Goal: Task Accomplishment & Management: Complete application form

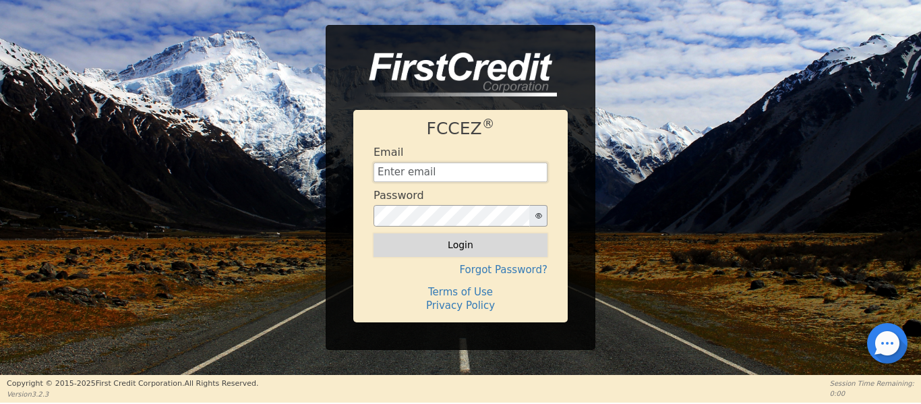
type input "[EMAIL_ADDRESS][DOMAIN_NAME]"
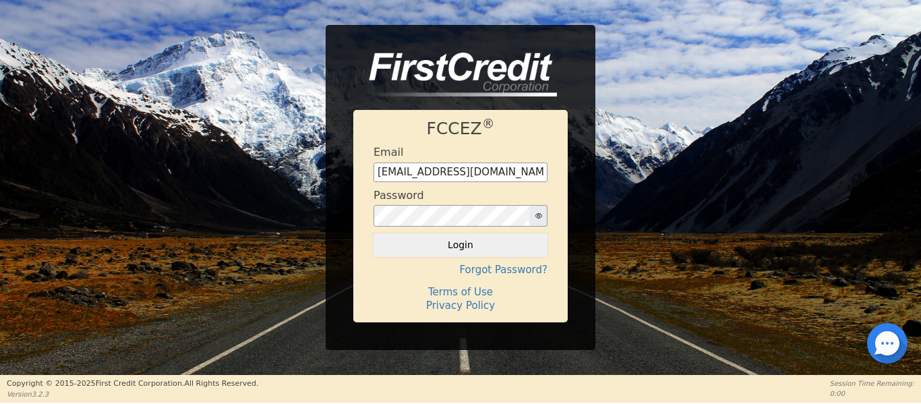
drag, startPoint x: 423, startPoint y: 243, endPoint x: 412, endPoint y: 244, distance: 10.8
click at [412, 244] on button "Login" at bounding box center [461, 244] width 174 height 23
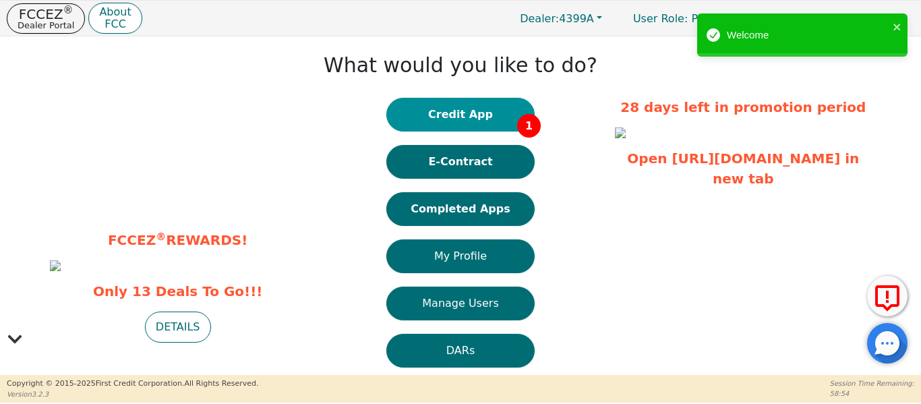
click at [411, 113] on button "Credit App 1" at bounding box center [461, 115] width 148 height 34
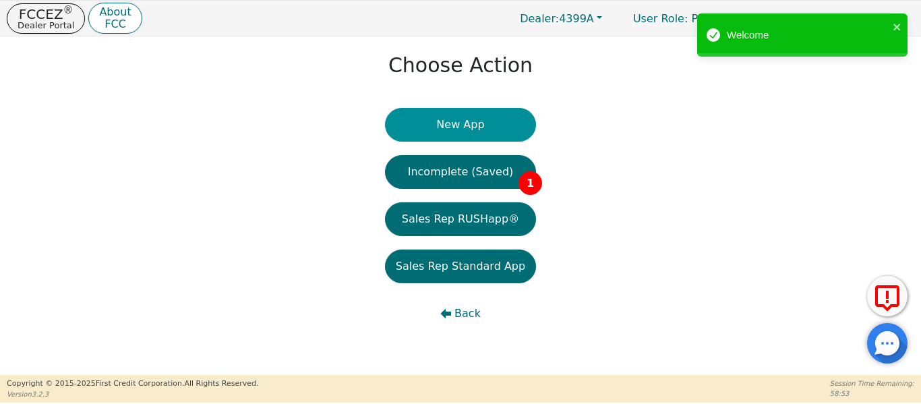
click at [418, 123] on button "New App" at bounding box center [460, 125] width 151 height 34
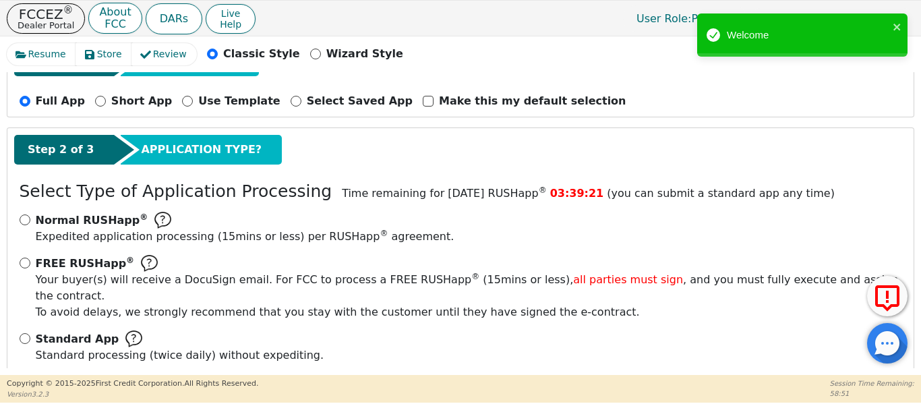
scroll to position [149, 0]
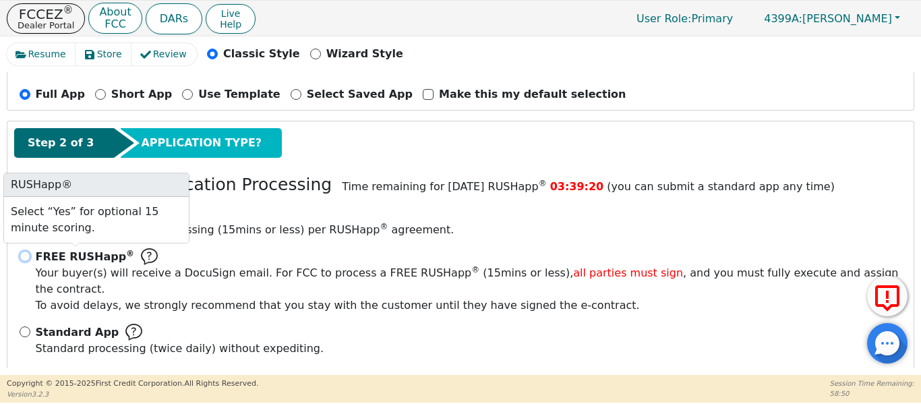
click at [25, 253] on input "FREE RUSHapp ® Your buyer(s) will receive a DocuSign email. For FCC to process …" at bounding box center [25, 256] width 11 height 11
radio input "true"
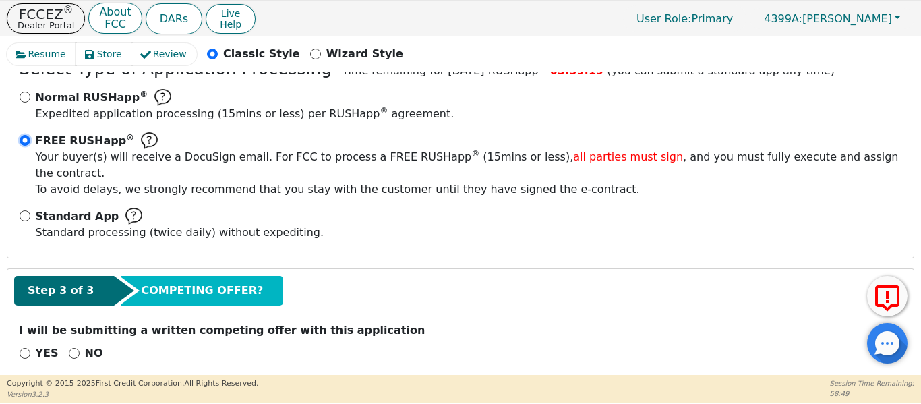
scroll to position [271, 0]
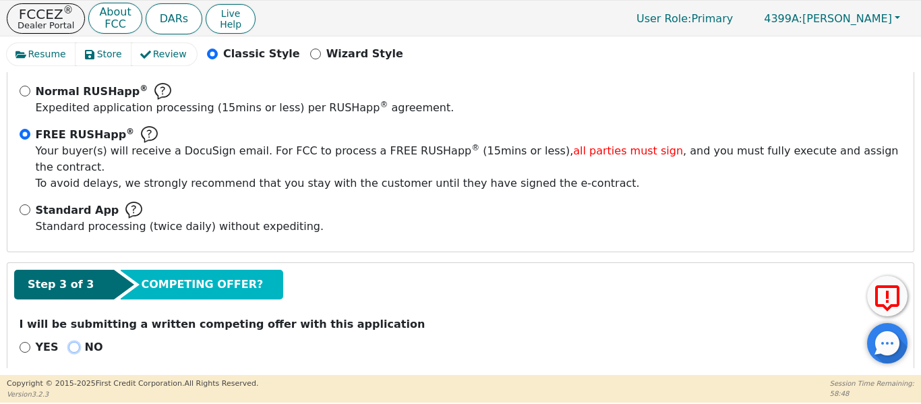
click at [69, 342] on input "NO" at bounding box center [74, 347] width 11 height 11
radio input "true"
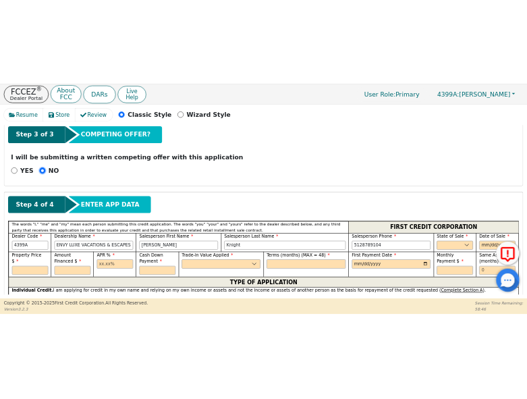
scroll to position [474, 0]
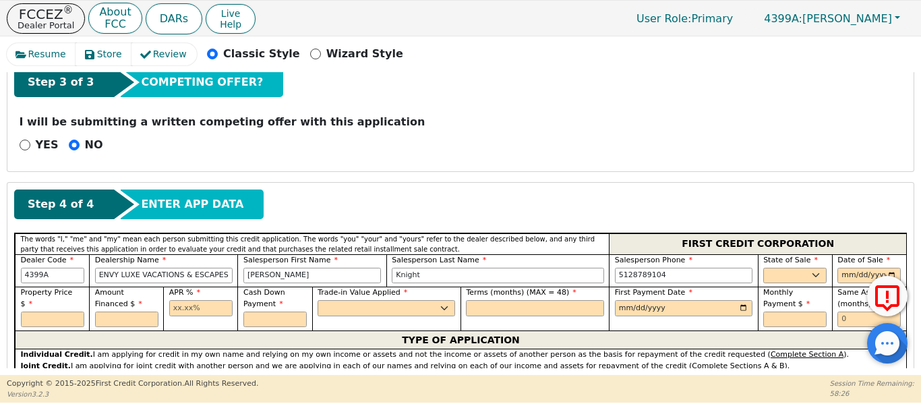
click at [3, 306] on div "Resume Store Review Classic Style Wizard Style Back Submit an Application Selec…" at bounding box center [460, 205] width 921 height 339
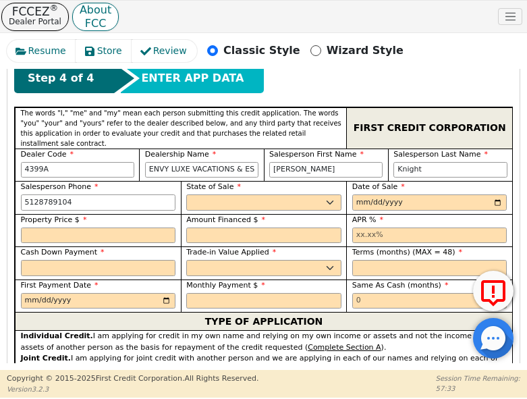
scroll to position [707, 0]
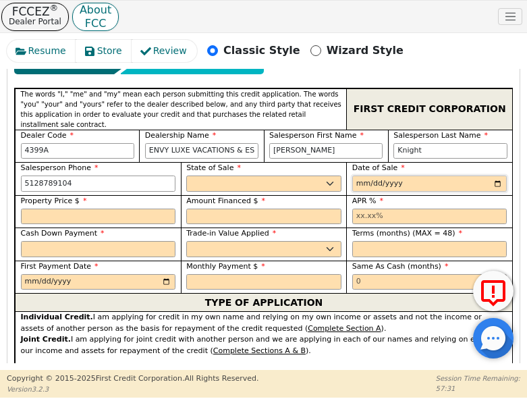
click at [496, 175] on input "date" at bounding box center [429, 183] width 155 height 16
type input "[DATE]"
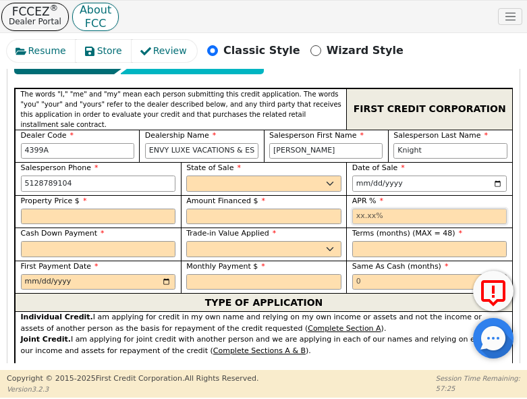
click at [359, 208] on input "text" at bounding box center [429, 216] width 155 height 16
type input "17.99"
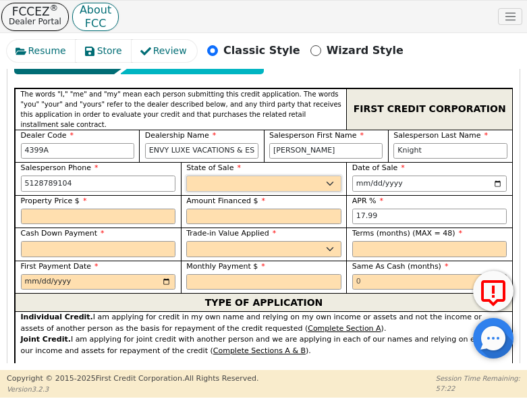
drag, startPoint x: 245, startPoint y: 139, endPoint x: 234, endPoint y: 138, distance: 10.9
click at [231, 175] on select "AK AL AR AZ CA CO CT DC DE FL [GEOGRAPHIC_DATA] HI IA ID IL IN KS [GEOGRAPHIC_D…" at bounding box center [263, 183] width 155 height 16
select select "[GEOGRAPHIC_DATA]"
click at [186, 175] on select "AK AL AR AZ CA CO CT DC DE FL [GEOGRAPHIC_DATA] HI IA ID IL IN KS [GEOGRAPHIC_D…" at bounding box center [263, 183] width 155 height 16
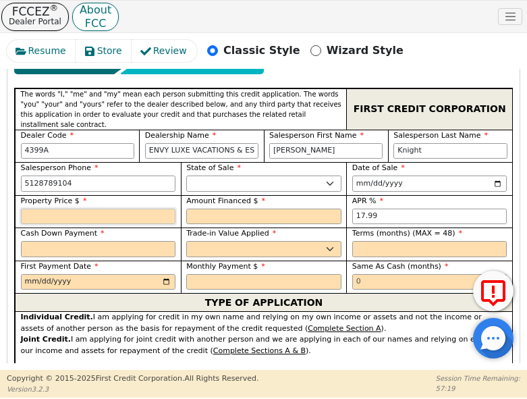
click at [117, 208] on input "text" at bounding box center [98, 216] width 155 height 16
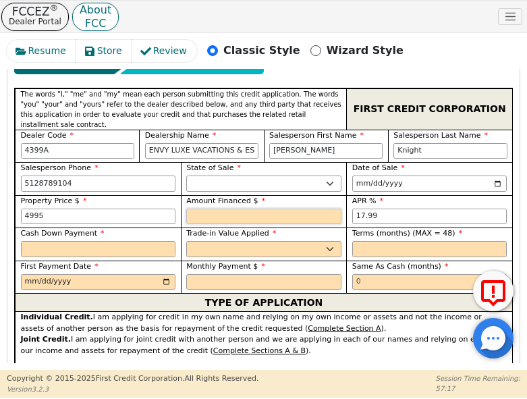
type input "4995.00"
click at [384, 241] on input "text" at bounding box center [429, 249] width 155 height 16
type input "48"
click at [279, 241] on select "Yes No" at bounding box center [263, 249] width 155 height 16
select select "y"
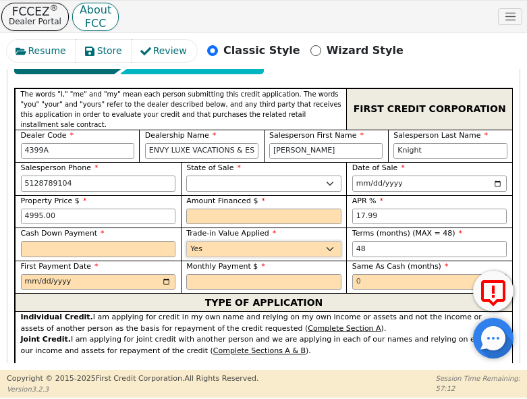
click at [186, 241] on select "Yes No" at bounding box center [263, 249] width 155 height 16
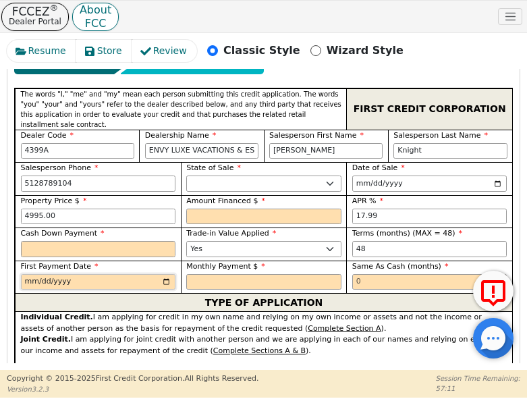
click at [165, 274] on input "date" at bounding box center [98, 282] width 155 height 16
type input "[DATE]"
click at [195, 274] on input "text" at bounding box center [263, 282] width 155 height 16
click at [364, 274] on input "text" at bounding box center [429, 282] width 155 height 16
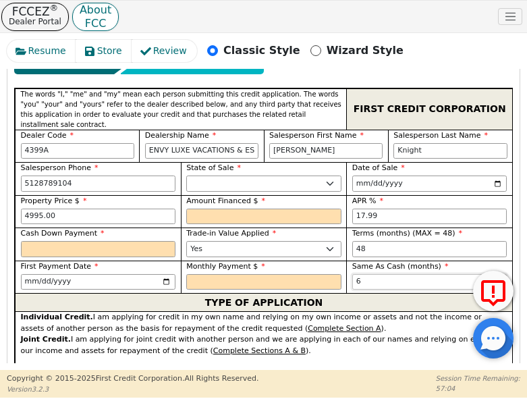
type input "6"
click at [163, 312] on div "Individual Credit. I am applying for credit in my own name and relying on my ow…" at bounding box center [264, 323] width 486 height 22
click at [200, 365] on input "Joint Credit" at bounding box center [203, 368] width 7 height 7
radio input "true"
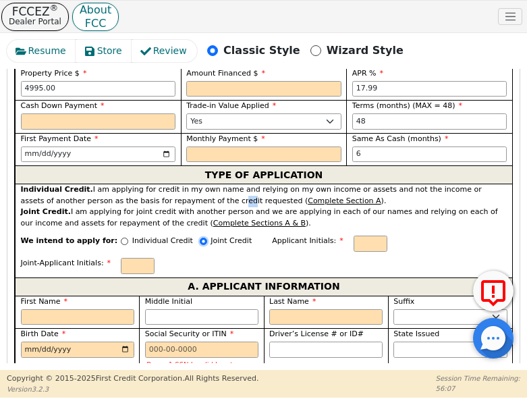
scroll to position [865, 0]
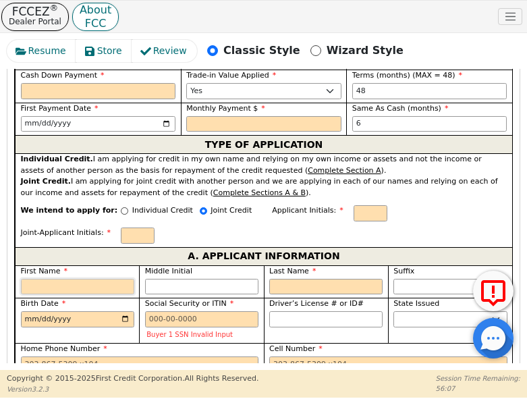
click at [72, 279] on input "First Name" at bounding box center [77, 287] width 113 height 16
type input "I"
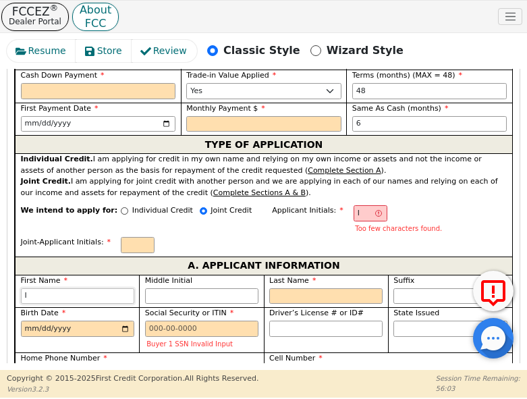
type input "Is"
type input "Isa"
type input "[DEMOGRAPHIC_DATA]"
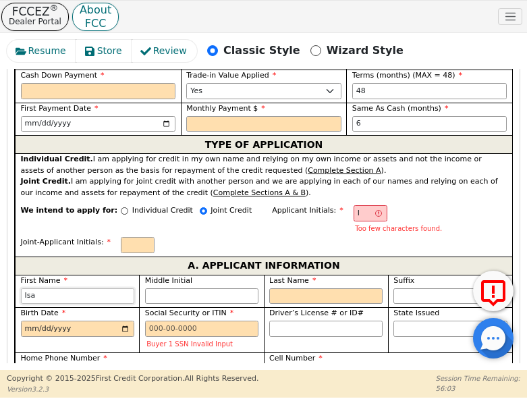
type input "[DEMOGRAPHIC_DATA]"
type input "[PERSON_NAME]"
type input "ID"
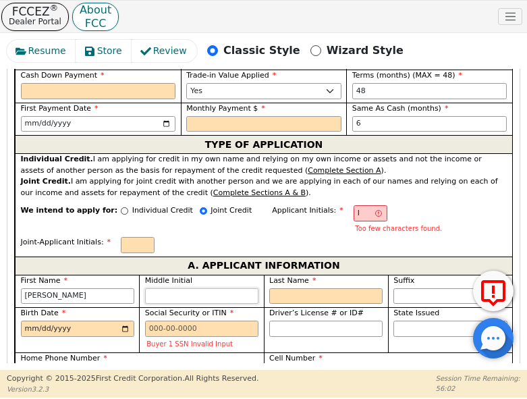
type input "D"
type input "[PERSON_NAME]"
type input "D"
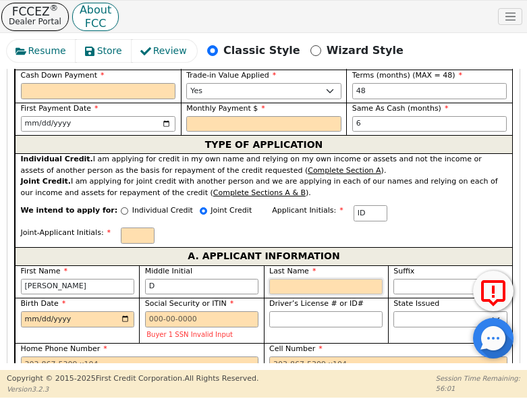
type input "IDS"
type input "S"
type input "[PERSON_NAME]"
type input "Sa"
type input "[PERSON_NAME]"
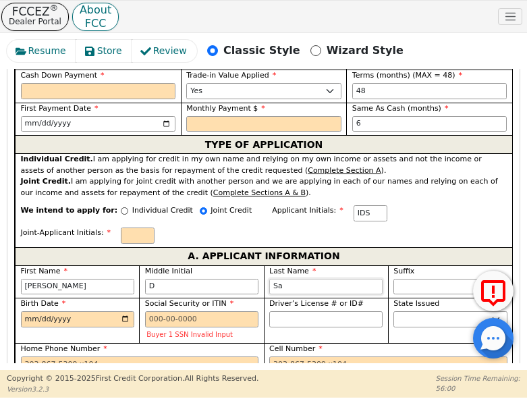
type input "San"
type input "[PERSON_NAME]"
type input "Sanc"
type input "[PERSON_NAME]"
type input "Sanch"
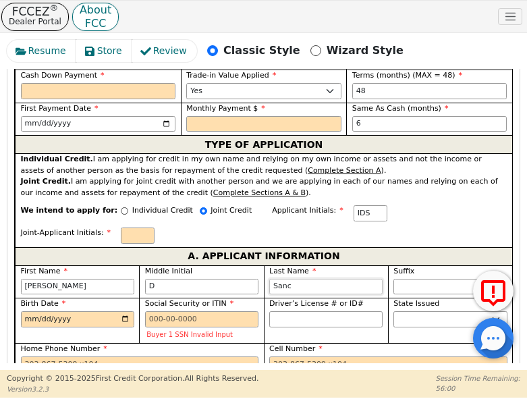
type input "[PERSON_NAME]"
type input "Sanche"
type input "[PERSON_NAME]"
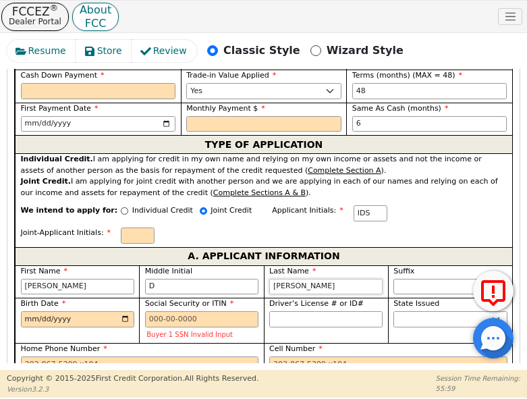
type input "[PERSON_NAME]"
click at [421, 279] on select "Jr. Sr. II III IV" at bounding box center [449, 287] width 113 height 16
select select "Jr."
click at [393, 279] on select "Jr. Sr. II III IV" at bounding box center [449, 287] width 113 height 16
click at [22, 311] on input "Birth Date" at bounding box center [77, 319] width 113 height 16
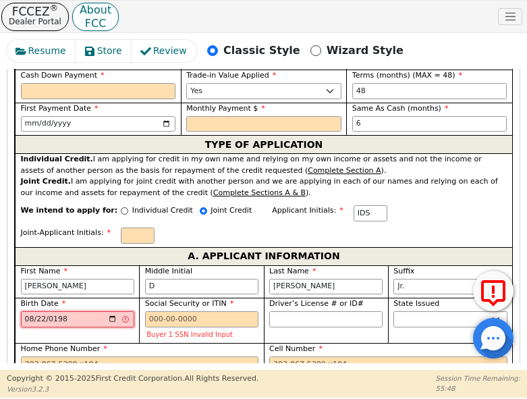
type input "[DATE]"
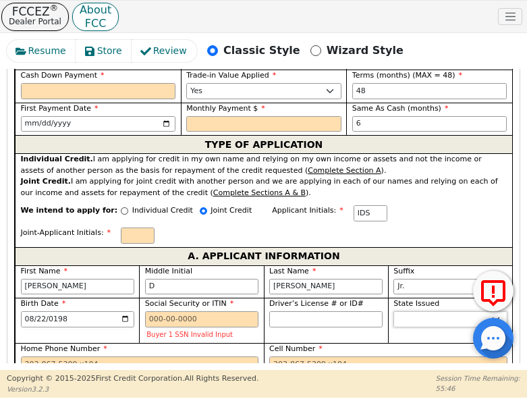
click at [412, 311] on select "AK AL AR AZ CA CO CT DC DE FL [GEOGRAPHIC_DATA] HI IA ID IL IN KS [GEOGRAPHIC_D…" at bounding box center [449, 319] width 113 height 16
select select "[GEOGRAPHIC_DATA]"
click at [393, 311] on select "AK AL AR AZ CA CO CT DC DE FL [GEOGRAPHIC_DATA] HI IA ID IL IN KS [GEOGRAPHIC_D…" at bounding box center [449, 319] width 113 height 16
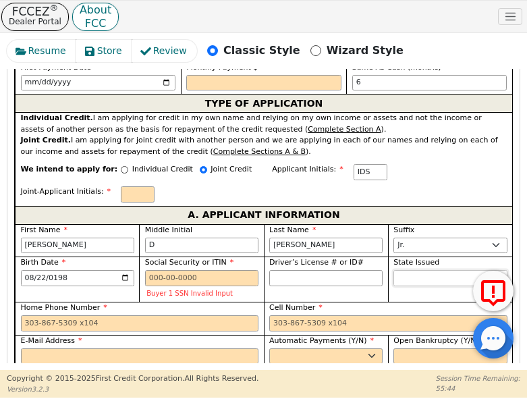
scroll to position [909, 0]
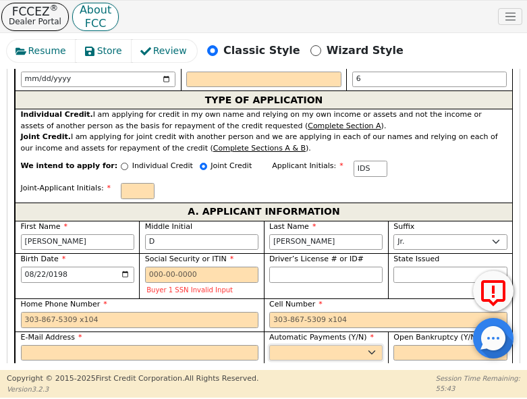
click at [291, 345] on select "Yes No" at bounding box center [325, 353] width 113 height 16
select select "y"
click at [269, 345] on select "Yes No" at bounding box center [325, 353] width 113 height 16
type input "[PERSON_NAME]"
click at [419, 345] on select "Yes No" at bounding box center [449, 353] width 113 height 16
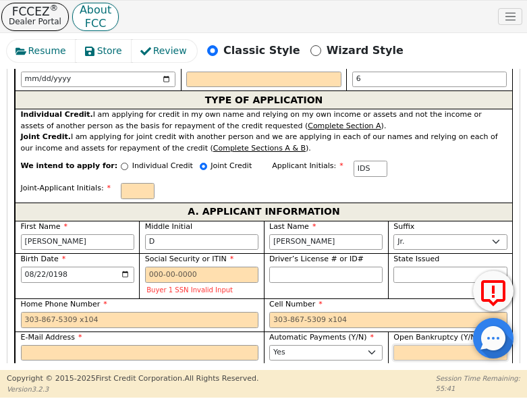
select select "n"
click at [393, 345] on select "Yes No" at bounding box center [449, 353] width 113 height 16
drag, startPoint x: 75, startPoint y: 185, endPoint x: -46, endPoint y: 182, distance: 120.8
click at [0, 182] on html "FCCEZ ® Dealer Portal About FCC DARs Live Help User Role : Primary 4399A: [PERS…" at bounding box center [263, 198] width 527 height 397
type input "HDS"
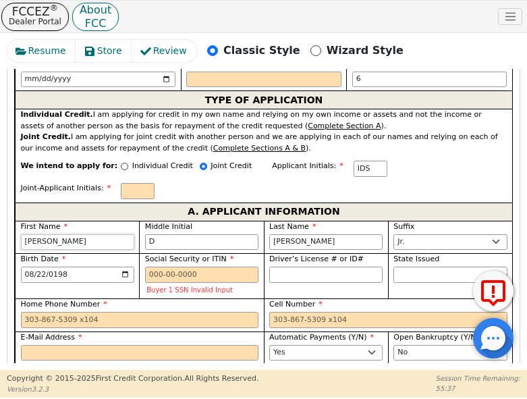
type input "H"
type input "[PERSON_NAME]"
type input "He"
type input "He [PERSON_NAME]"
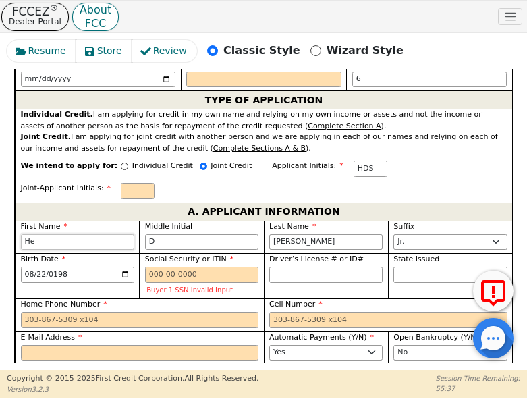
type input "He [PERSON_NAME]"
type input "Hea"
type input "[PERSON_NAME]"
type input "Heat"
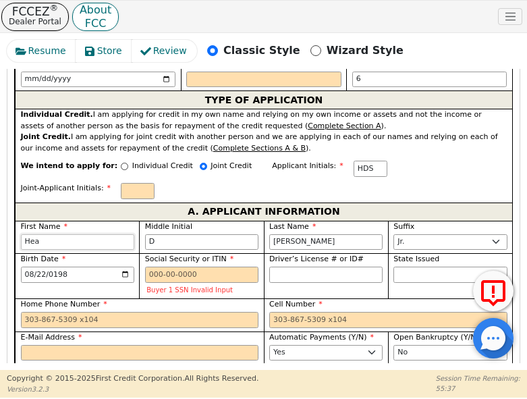
type input "Heat [PERSON_NAME]"
type input "Heath"
type input "[PERSON_NAME]"
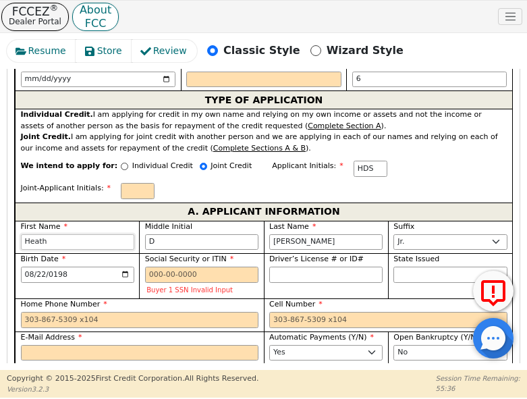
type input "Heathe"
type input "[PERSON_NAME]"
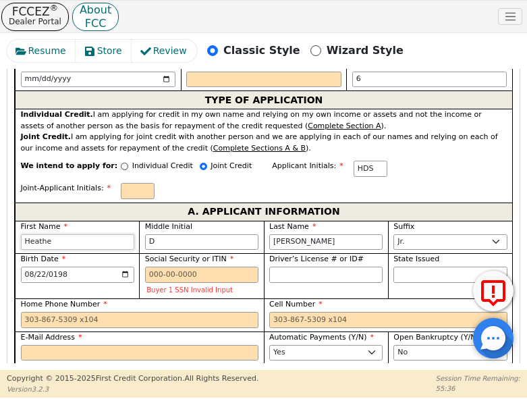
type input "[PERSON_NAME]"
type input "HAS"
type input "A"
type input "[PERSON_NAME]"
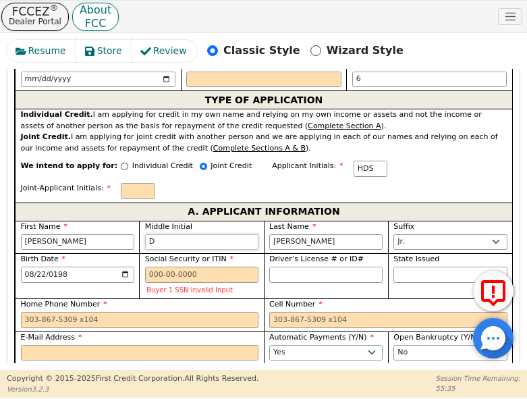
type input "[PERSON_NAME]"
type input "A"
type input "HAV"
type input "V"
type input "Heather A V"
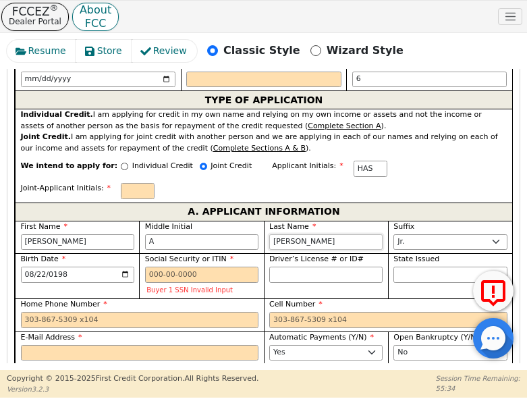
type input "Heather A V"
type input "Vo"
type input "[PERSON_NAME]"
type input "Vot"
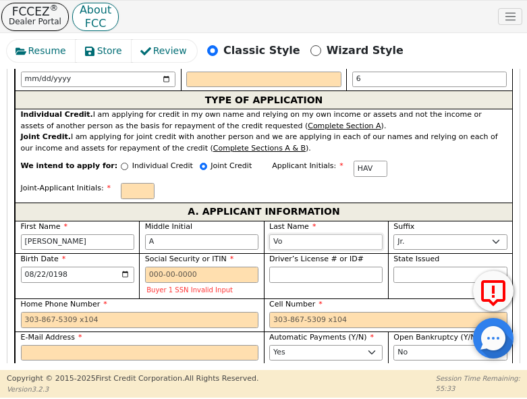
type input "[PERSON_NAME] A Vot"
type input "Voti"
type input "[PERSON_NAME] A Voti"
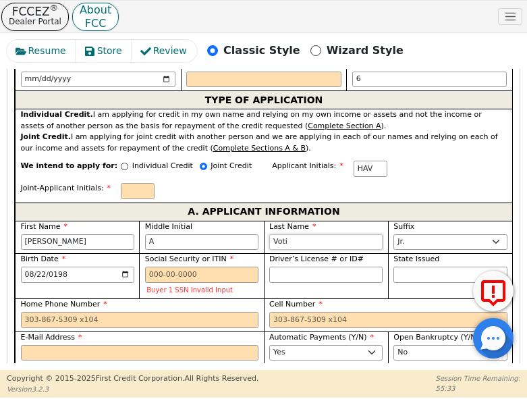
type input "Votio"
type input "[PERSON_NAME] A Votio"
type input "Votion"
type input "[PERSON_NAME]"
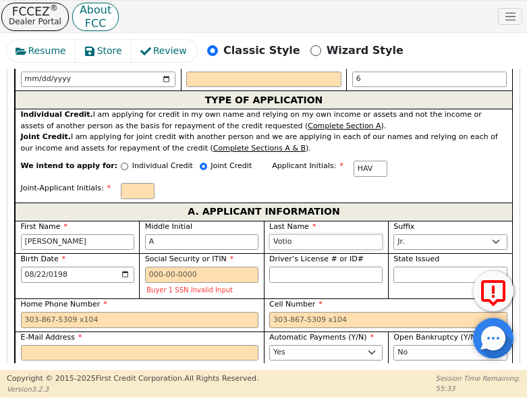
type input "[PERSON_NAME]"
type input "Votion"
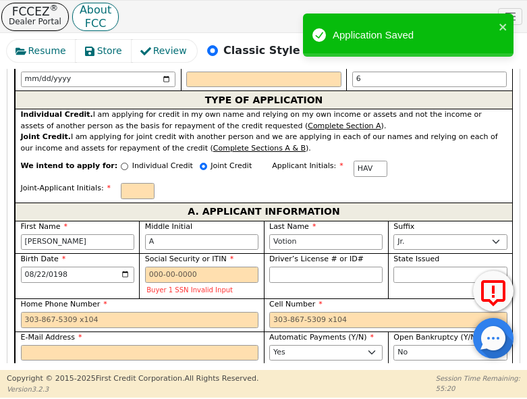
click at [179, 284] on div "Buyer 1 SSN Invalid Input" at bounding box center [201, 289] width 113 height 11
click at [26, 266] on input "[DATE]" at bounding box center [77, 274] width 113 height 16
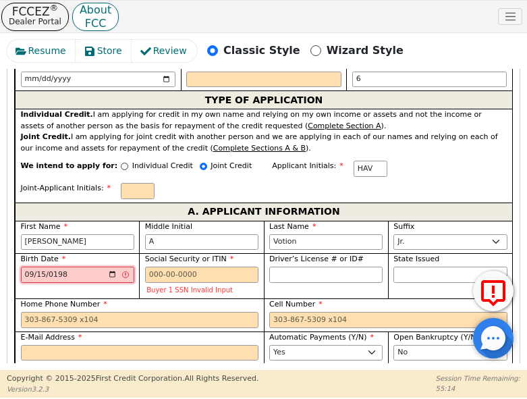
type input "[DATE]"
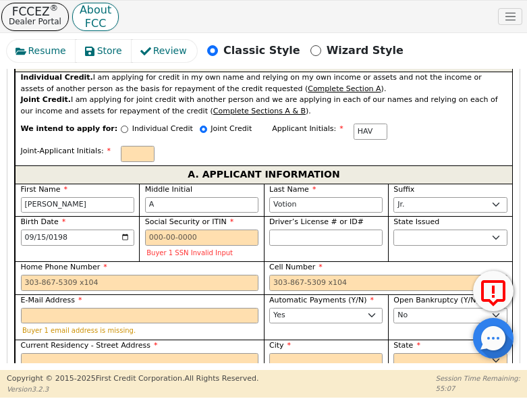
scroll to position [954, 0]
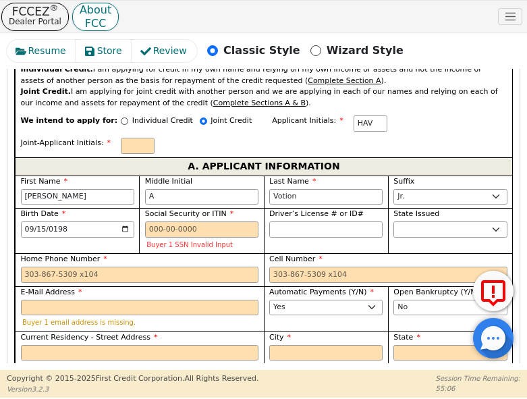
click at [208, 332] on div "Current Residency - Street Address" at bounding box center [140, 346] width 238 height 29
click at [49, 345] on input "Current Residency - Street Address" at bounding box center [140, 353] width 238 height 16
click at [48, 345] on input "Current Residency - Street Address" at bounding box center [140, 353] width 238 height 16
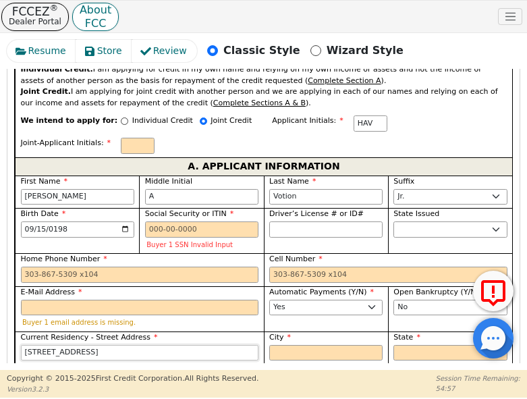
type input "[STREET_ADDRESS]"
type input "[PERSON_NAME]"
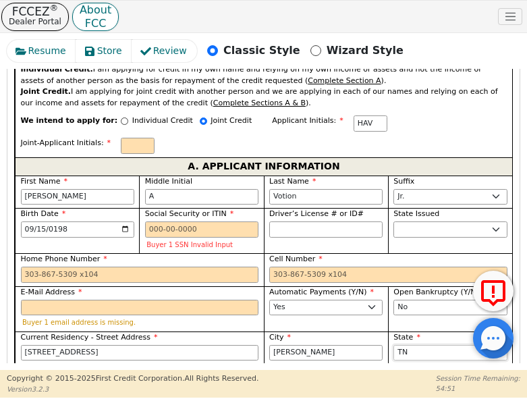
select select "[GEOGRAPHIC_DATA]"
type input "76579"
click at [196, 299] on input "E-Mail Address" at bounding box center [140, 307] width 238 height 16
paste input "[EMAIL_ADDRESS][DOMAIN_NAME]"
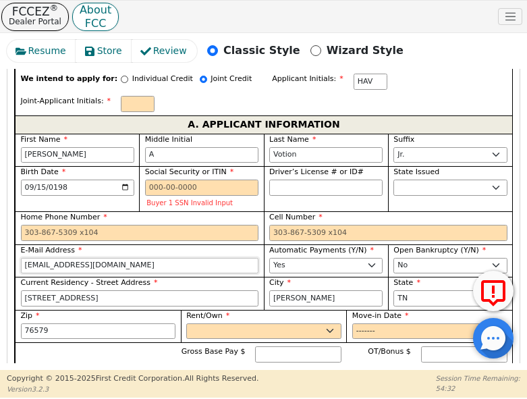
scroll to position [1000, 0]
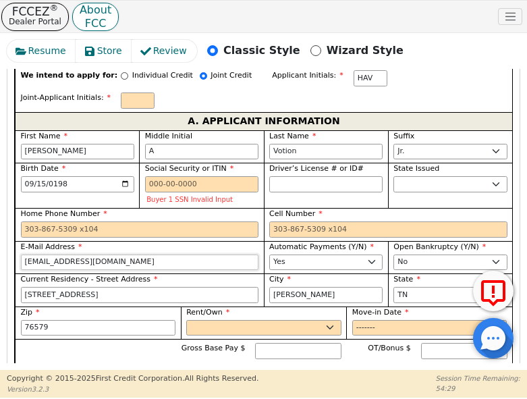
type input "[EMAIL_ADDRESS][DOMAIN_NAME]"
click at [200, 320] on select "Rent Own" at bounding box center [263, 328] width 155 height 16
select select "Own"
click at [186, 320] on select "Rent Own" at bounding box center [263, 328] width 155 height 16
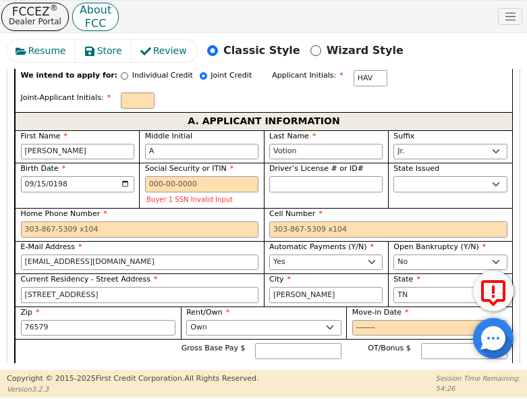
click at [26, 394] on input "Full Time" at bounding box center [24, 397] width 7 height 7
radio input "true"
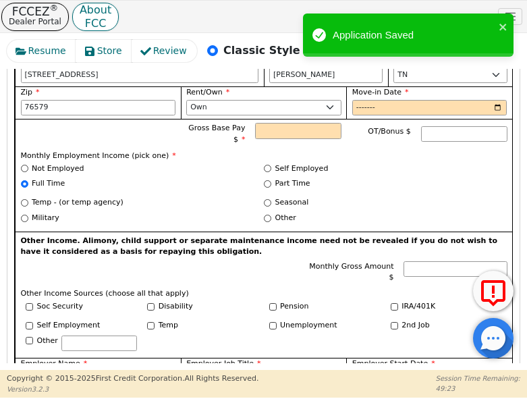
scroll to position [1224, 0]
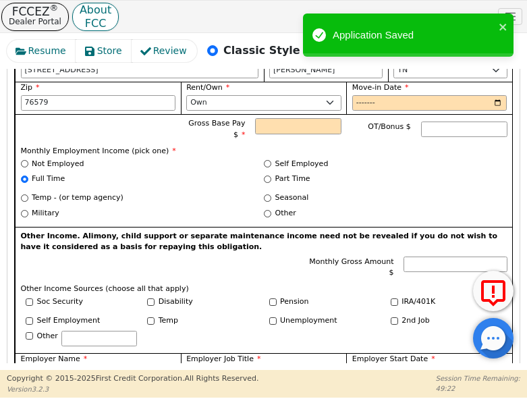
click at [485, 208] on div "Other" at bounding box center [386, 216] width 244 height 16
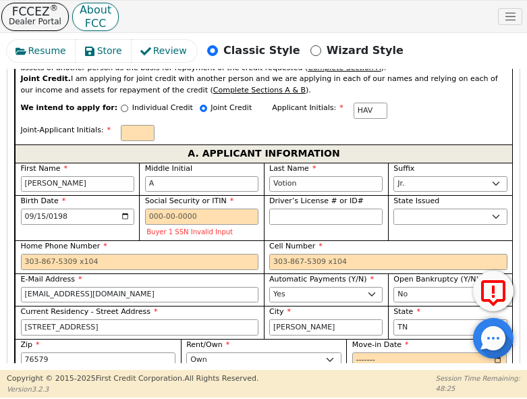
scroll to position [954, 0]
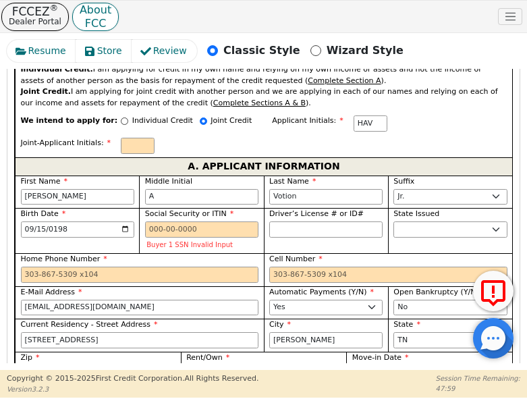
click at [481, 208] on div "State Issued AK AL AR AZ CA CO [GEOGRAPHIC_DATA] [GEOGRAPHIC_DATA] DE [GEOGRAPH…" at bounding box center [450, 230] width 124 height 45
paste input "[PHONE_NUMBER]"
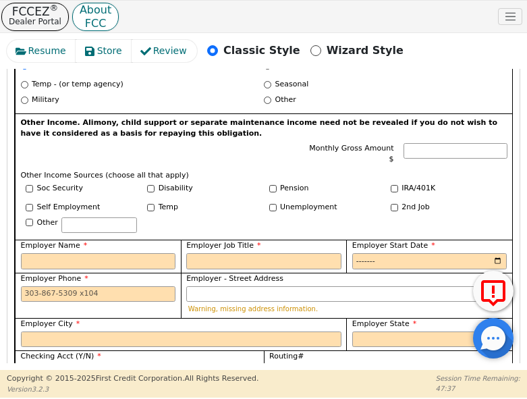
scroll to position [1359, 0]
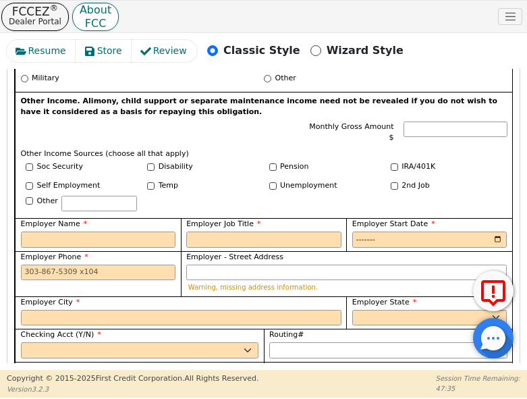
type input "[PHONE_NUMBER]"
click at [161, 342] on select "Yes No" at bounding box center [140, 350] width 238 height 16
select select "y"
click at [21, 342] on select "Yes No" at bounding box center [140, 350] width 238 height 16
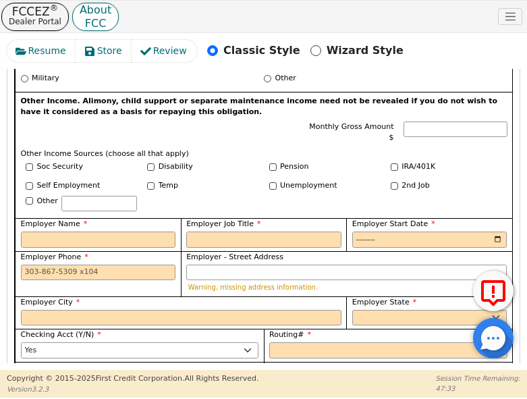
select select "n"
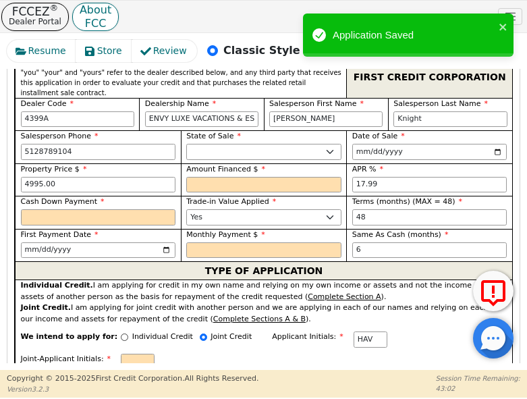
scroll to position [752, 0]
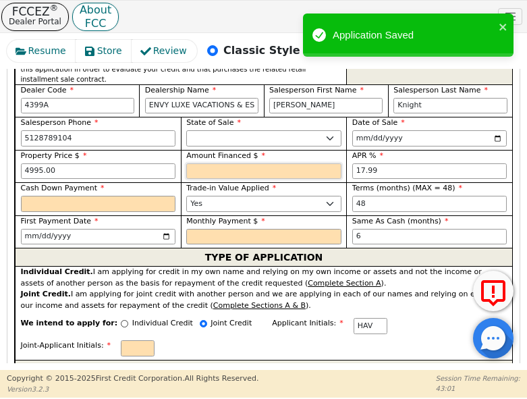
click at [209, 163] on input "text" at bounding box center [263, 171] width 155 height 16
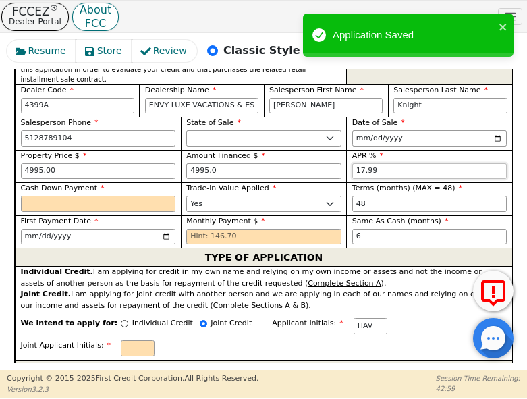
type input "4995.00"
click at [90, 196] on input "text" at bounding box center [98, 204] width 155 height 16
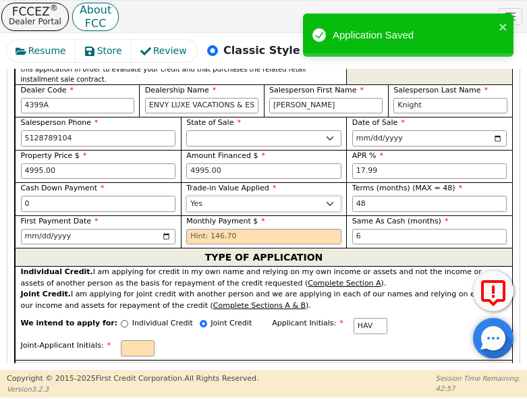
type input "0.00"
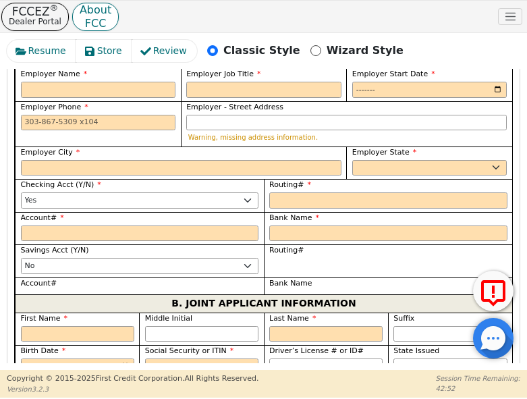
scroll to position [1516, 0]
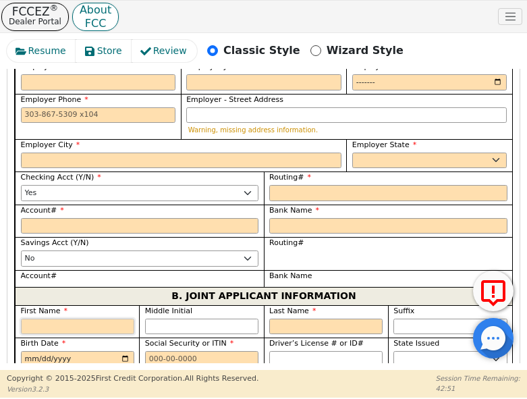
click at [42, 318] on input "First Name" at bounding box center [77, 326] width 113 height 16
click at [58, 306] on div "First Name" at bounding box center [77, 320] width 113 height 29
type input "I"
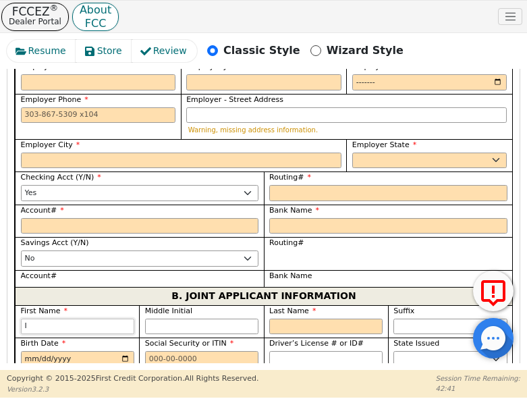
type input "Is"
type input "Iss"
type input "Issa"
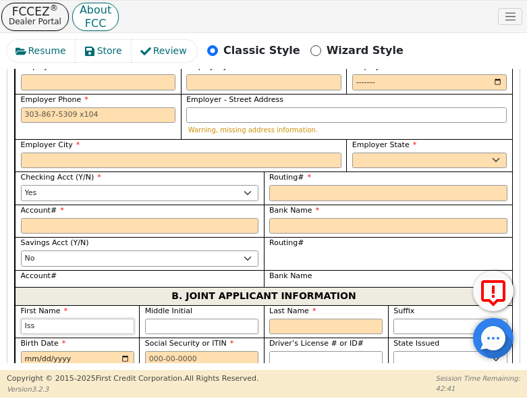
type input "Issa"
type input "[PERSON_NAME]"
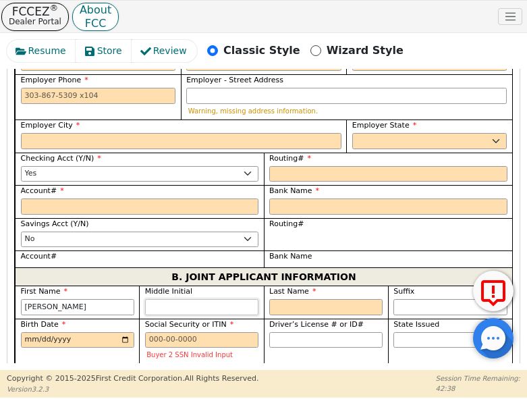
type input "D"
type input "ID"
type input "[PERSON_NAME] D"
type input "D"
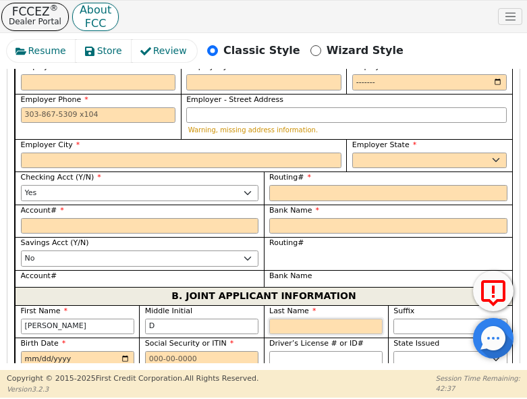
type input "S"
type input "IDS"
type input "Issac D S"
type input "Sa"
type input "[PERSON_NAME] D Sa"
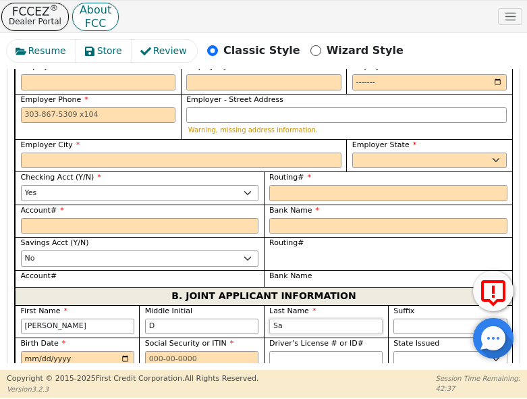
type input "San"
type input "[PERSON_NAME] D San"
type input "Sanc"
type input "[PERSON_NAME] D Sanc"
type input "Sanch"
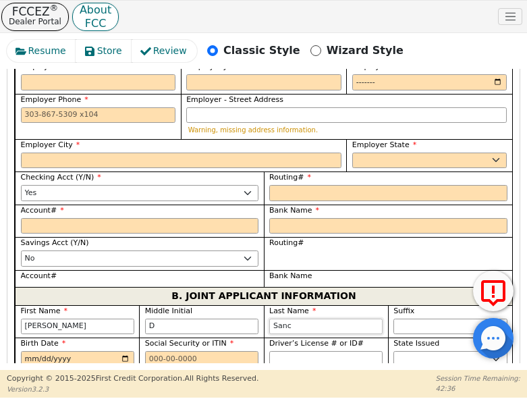
type input "[PERSON_NAME]"
type input "Sanche"
type input "[PERSON_NAME]"
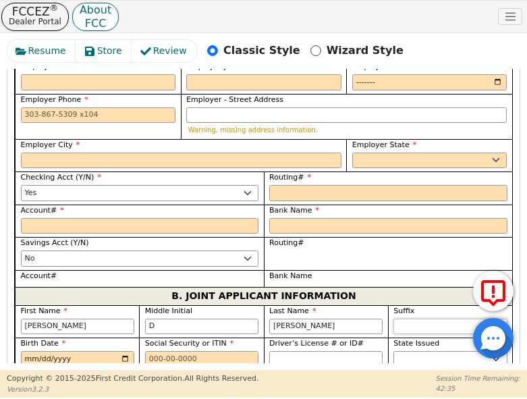
type input "[PERSON_NAME]"
select select "Jr."
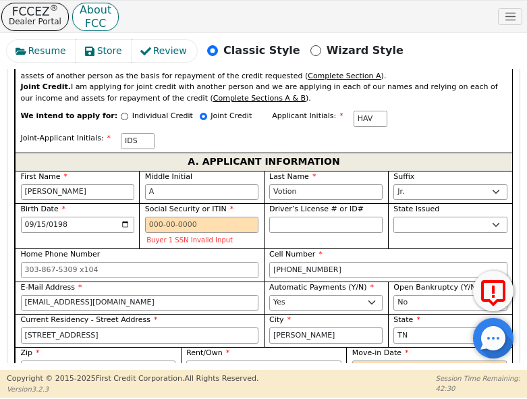
scroll to position [954, 0]
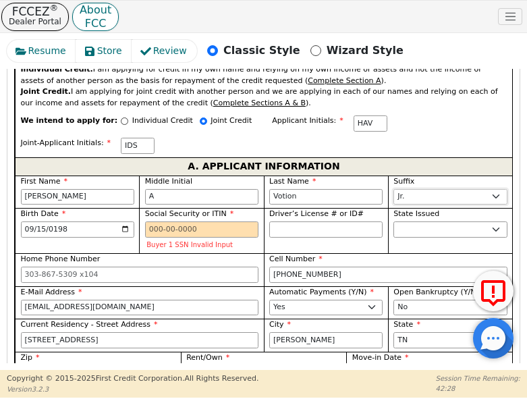
click at [407, 189] on select "Jr. Sr. II III IV" at bounding box center [449, 197] width 113 height 16
select select
click at [393, 189] on select "Jr. Sr. II III IV" at bounding box center [449, 197] width 113 height 16
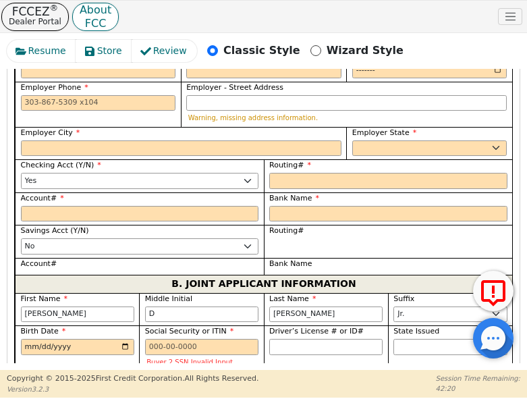
scroll to position [1539, 0]
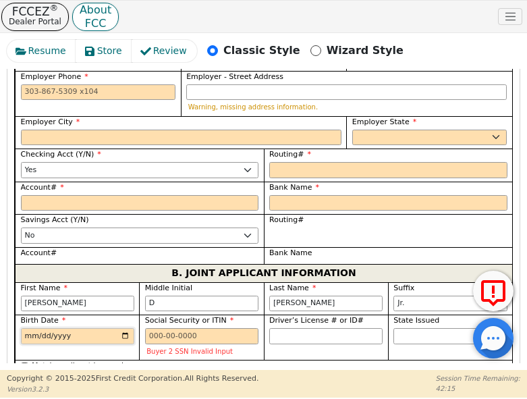
click at [57, 328] on input "Birth Date" at bounding box center [77, 336] width 113 height 16
click at [24, 328] on input "Birth Date" at bounding box center [77, 336] width 113 height 16
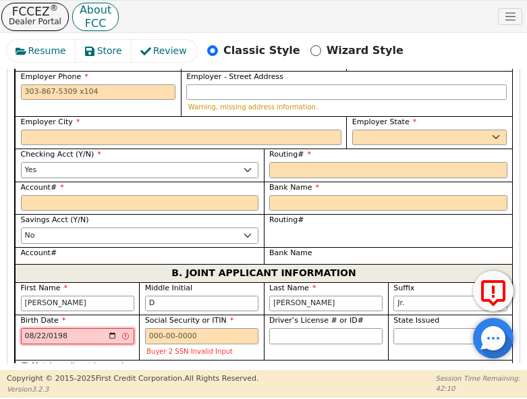
type input "[DATE]"
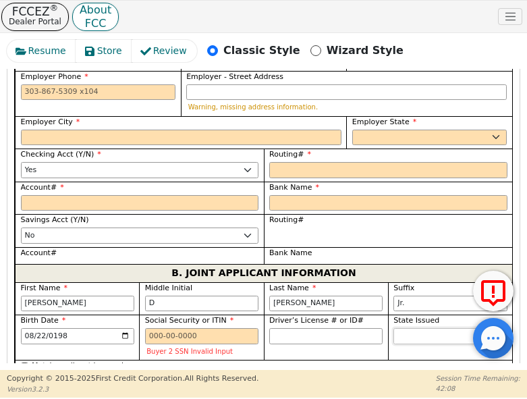
click at [413, 328] on select "AK AL AR AZ CA CO CT DC DE FL [GEOGRAPHIC_DATA] HI IA ID IL IN KS [GEOGRAPHIC_D…" at bounding box center [449, 336] width 113 height 16
select select "[GEOGRAPHIC_DATA]"
click at [393, 328] on select "AK AL AR AZ CA CO CT DC DE FL [GEOGRAPHIC_DATA] HI IA ID IL IN KS [GEOGRAPHIC_D…" at bounding box center [449, 336] width 113 height 16
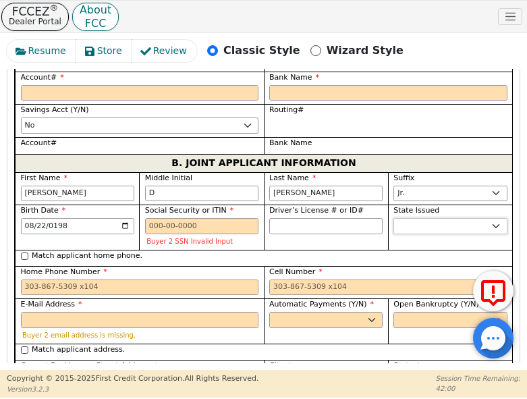
scroll to position [1651, 0]
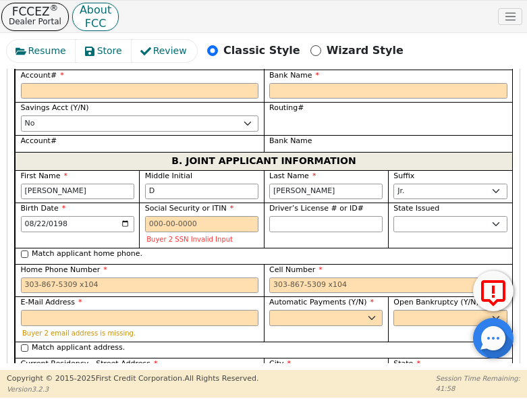
click at [59, 371] on input "Current Residency - Street Address" at bounding box center [140, 379] width 238 height 16
click at [103, 310] on input "E-Mail Address" at bounding box center [140, 318] width 238 height 16
click at [63, 371] on input "Current Residency - Street Address" at bounding box center [140, 379] width 238 height 16
type input "[STREET_ADDRESS][PERSON_NAME]"
type input "[DEMOGRAPHIC_DATA]"
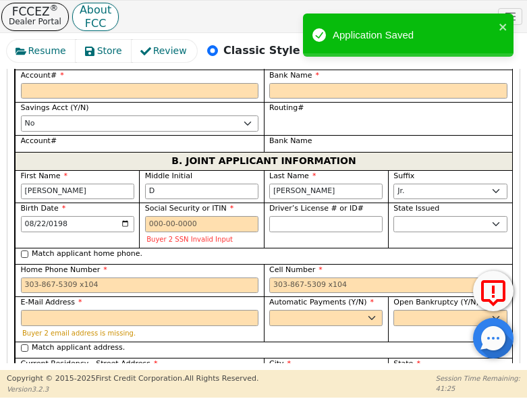
select select "[GEOGRAPHIC_DATA]"
type input "76501"
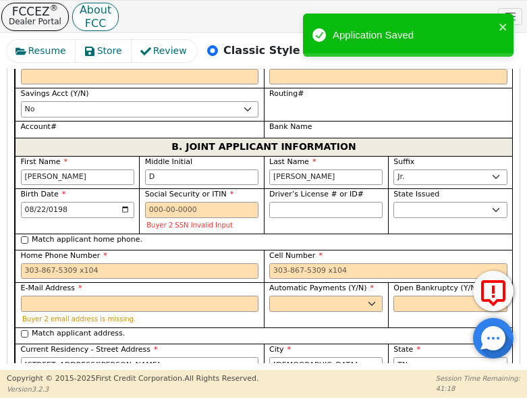
scroll to position [1719, 0]
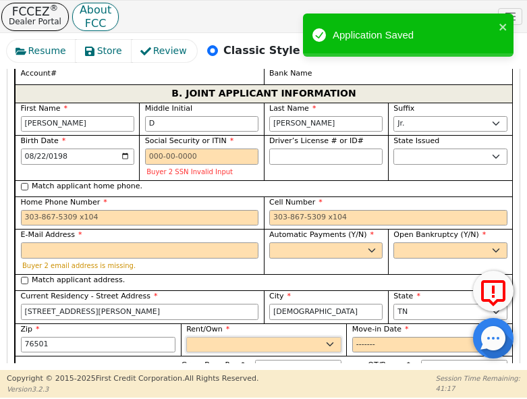
click at [224, 337] on select "Rent Own" at bounding box center [263, 345] width 155 height 16
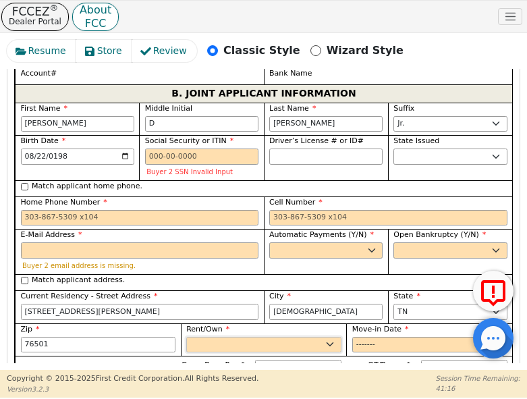
select select "Rent"
click at [186, 337] on select "Rent Own" at bounding box center [263, 345] width 155 height 16
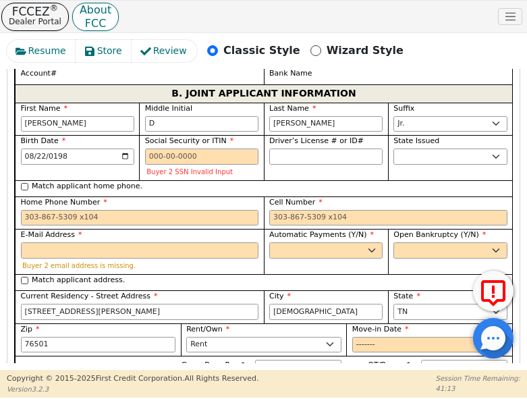
radio input "true"
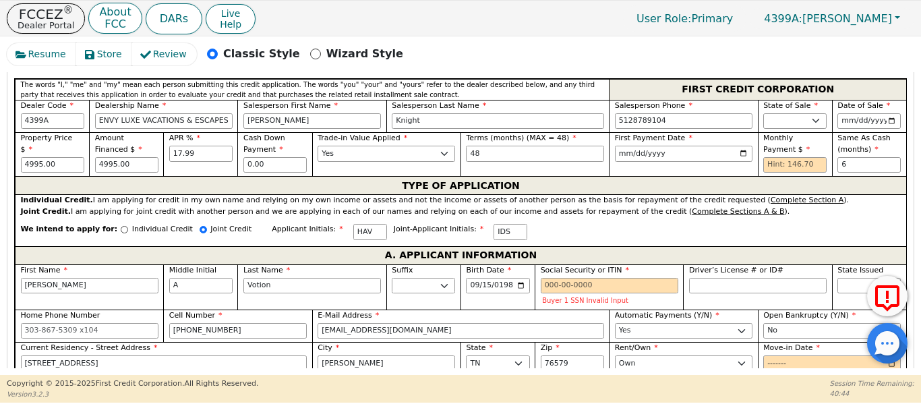
scroll to position [604, 0]
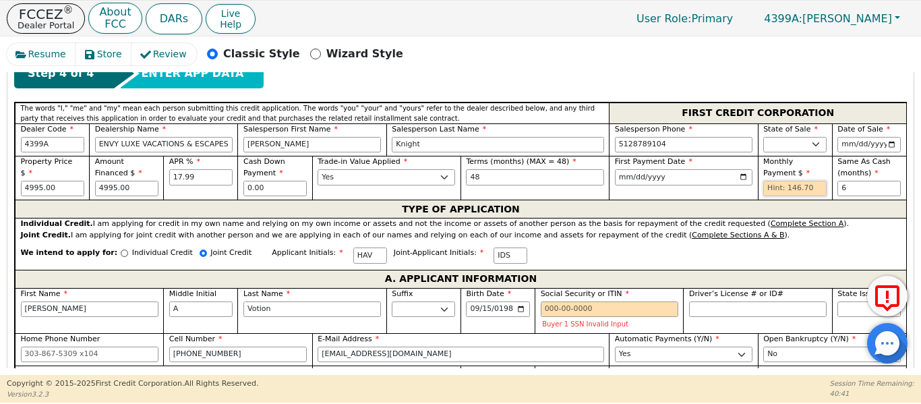
drag, startPoint x: 766, startPoint y: 171, endPoint x: 758, endPoint y: 162, distance: 12.0
click at [766, 181] on input "text" at bounding box center [795, 189] width 63 height 16
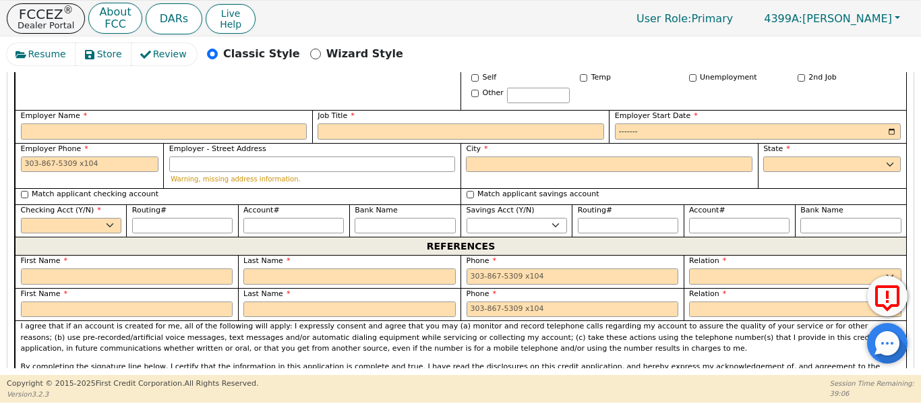
scroll to position [1459, 0]
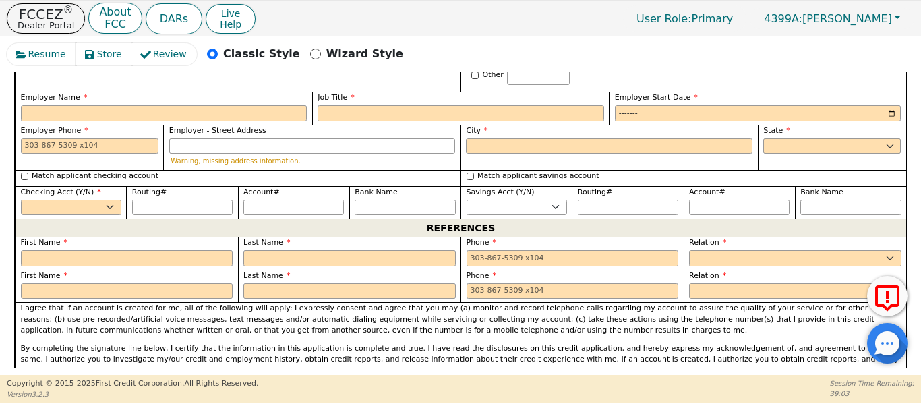
type input "146.70"
click at [66, 200] on select "Yes No" at bounding box center [71, 208] width 101 height 16
select select "y"
click at [21, 200] on select "Yes No" at bounding box center [71, 208] width 101 height 16
drag, startPoint x: 500, startPoint y: 183, endPoint x: 494, endPoint y: 188, distance: 7.7
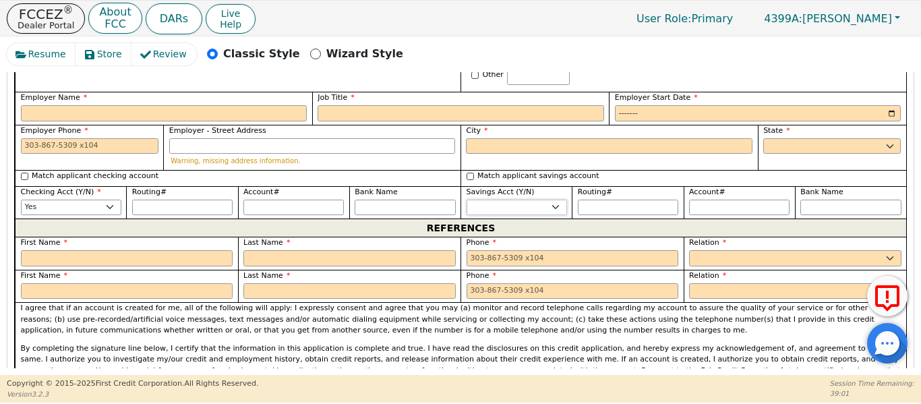
click at [495, 200] on select "Yes No" at bounding box center [517, 208] width 101 height 16
select select "n"
click at [467, 200] on select "Yes No" at bounding box center [517, 208] width 101 height 16
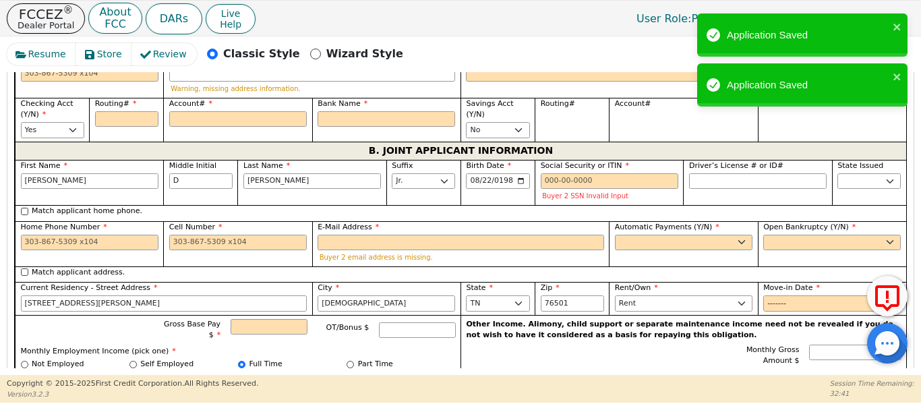
scroll to position [1099, 0]
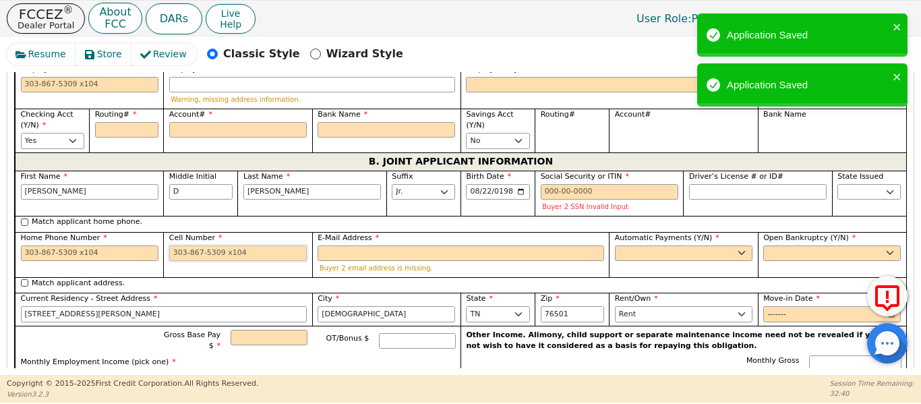
click at [246, 246] on input "Cell Number" at bounding box center [238, 254] width 138 height 16
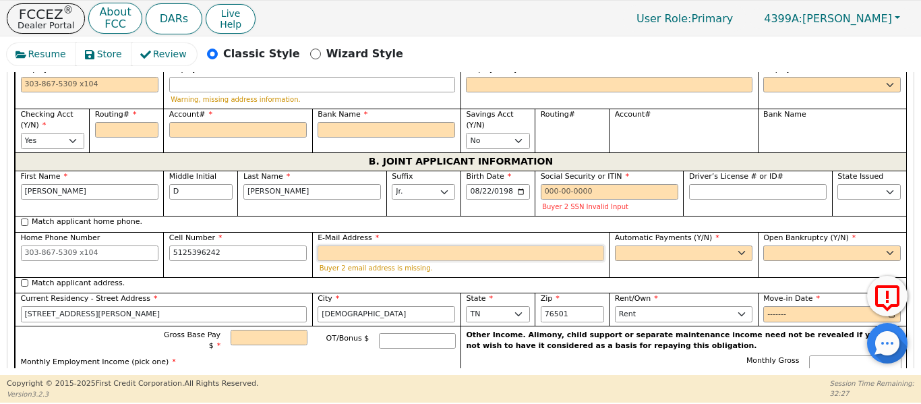
type input "[PHONE_NUMBER]"
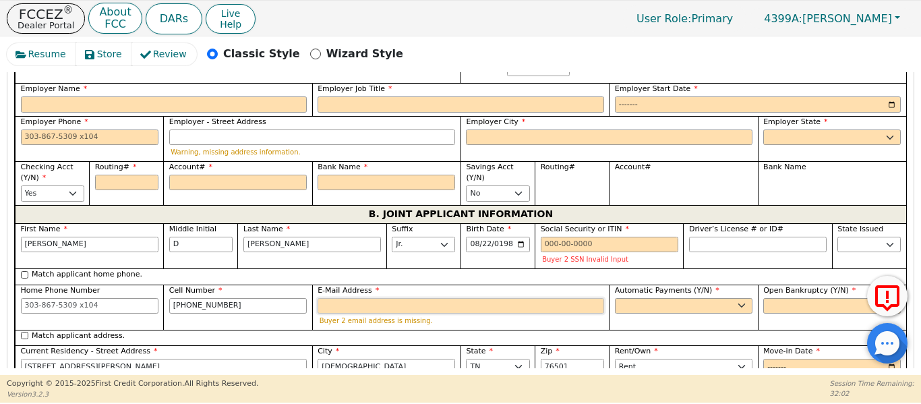
scroll to position [1054, 0]
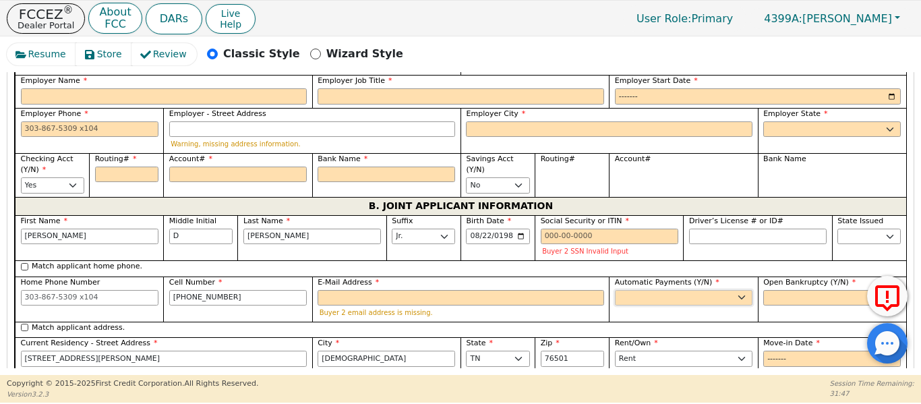
click at [617, 290] on select "Yes No" at bounding box center [684, 298] width 138 height 16
select select "y"
click at [615, 290] on select "Yes No" at bounding box center [684, 298] width 138 height 16
type input "[PERSON_NAME]"
click at [793, 290] on select "Yes No" at bounding box center [833, 298] width 138 height 16
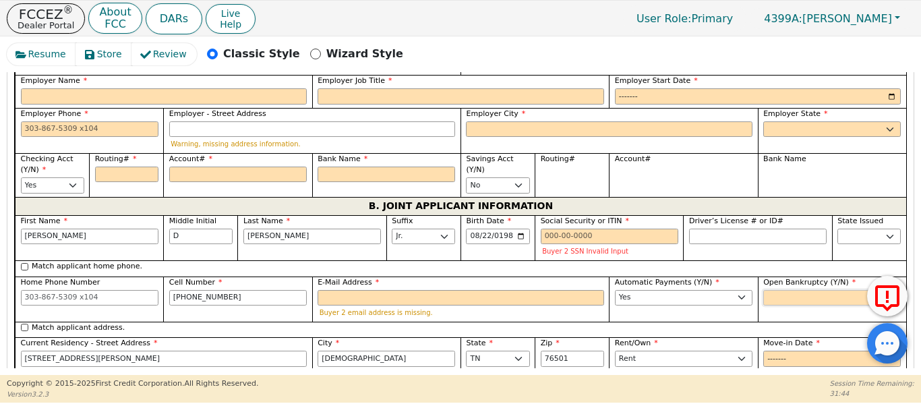
select select "n"
click at [764, 290] on select "Yes No" at bounding box center [833, 298] width 138 height 16
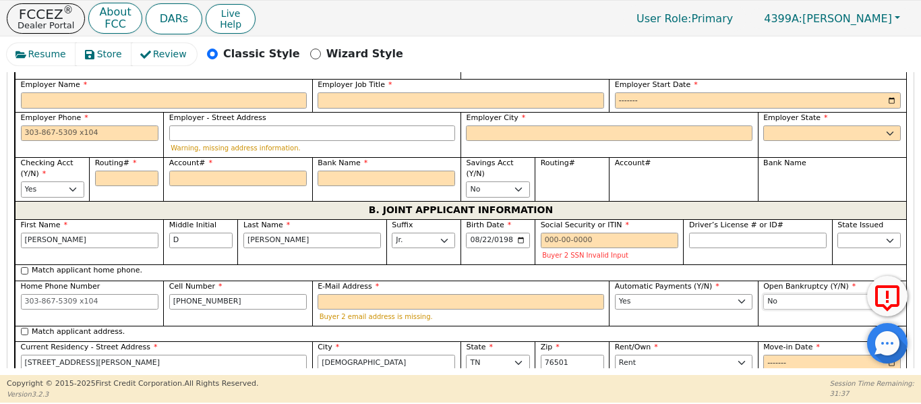
scroll to position [1077, 0]
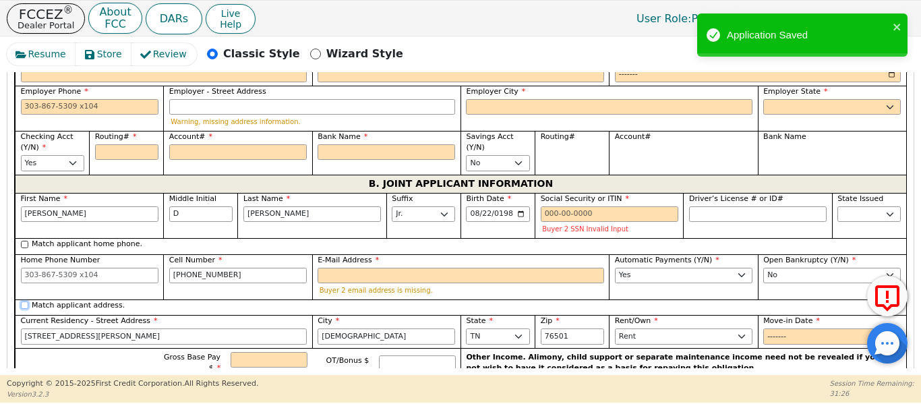
click at [24, 299] on div "Match applicant address." at bounding box center [461, 307] width 892 height 16
click at [24, 302] on input "Match applicant address." at bounding box center [24, 305] width 7 height 7
checkbox input "true"
type input "[STREET_ADDRESS]"
type input "[PERSON_NAME]"
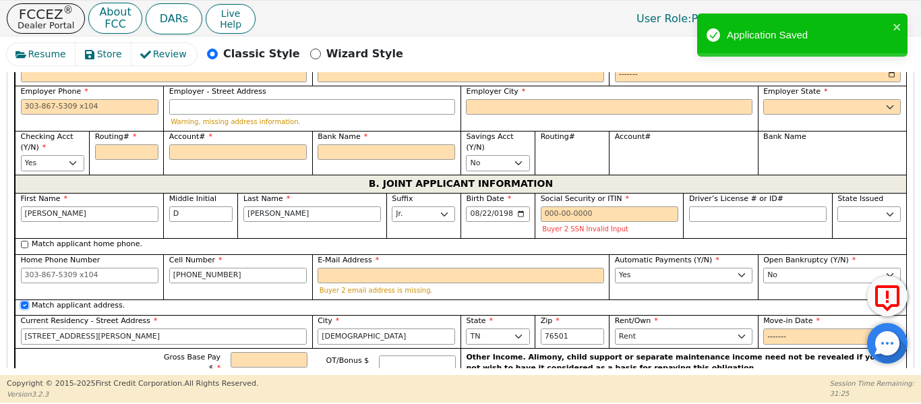
type input "76579"
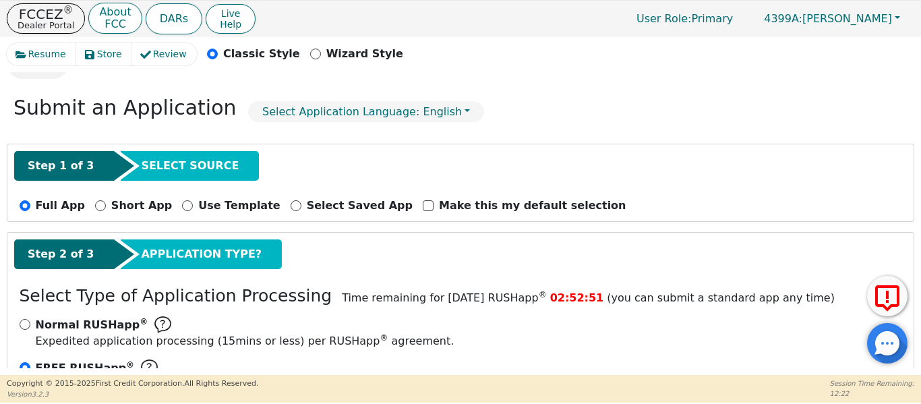
scroll to position [0, 0]
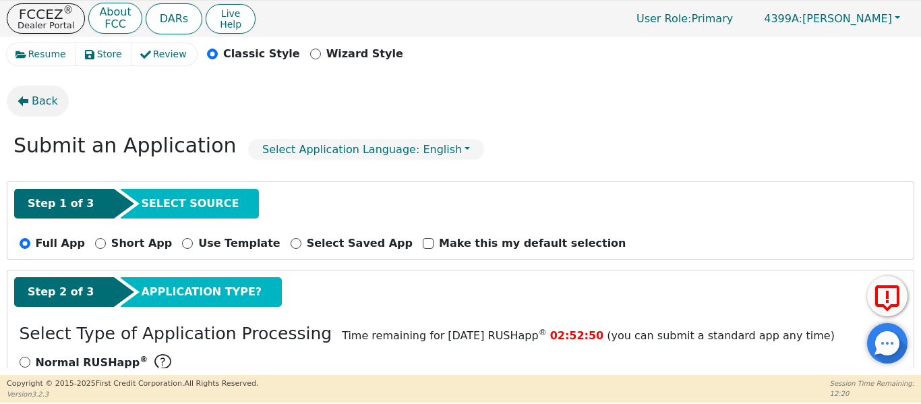
click at [26, 107] on button "Back" at bounding box center [38, 101] width 62 height 31
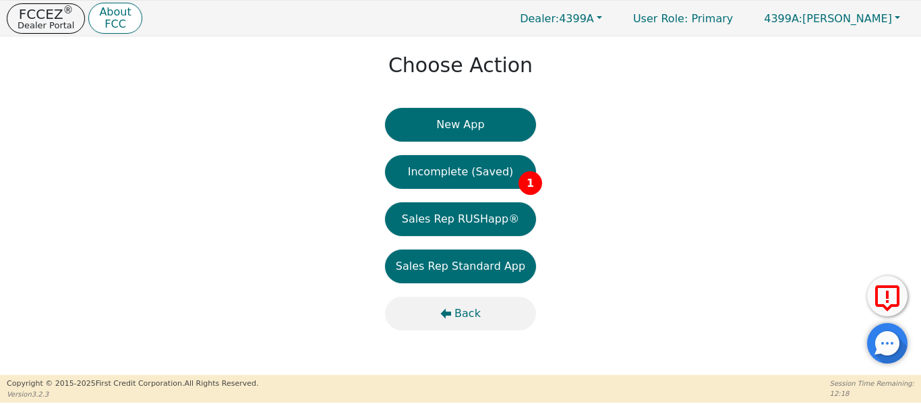
drag, startPoint x: 457, startPoint y: 318, endPoint x: 451, endPoint y: 315, distance: 7.3
click at [451, 315] on button "Back" at bounding box center [460, 314] width 151 height 34
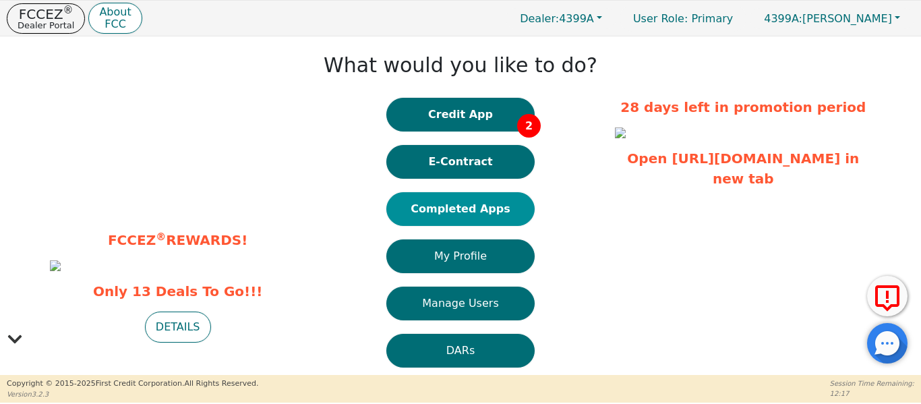
click at [437, 208] on button "Completed Apps" at bounding box center [461, 209] width 148 height 34
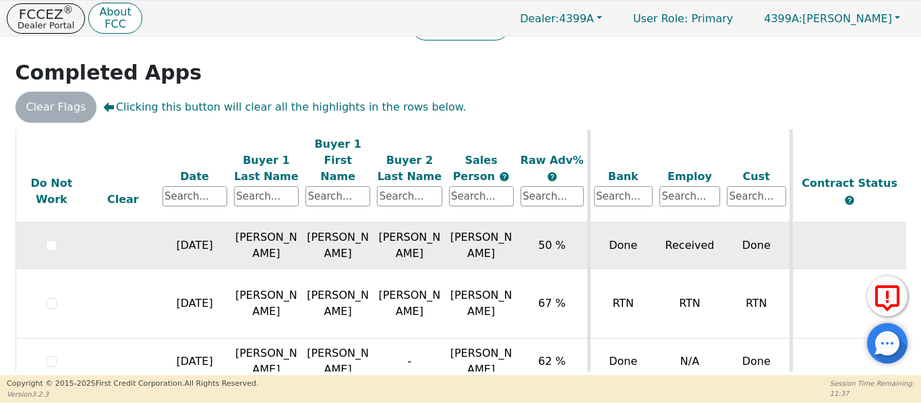
scroll to position [581, 0]
